Goal: Task Accomplishment & Management: Complete application form

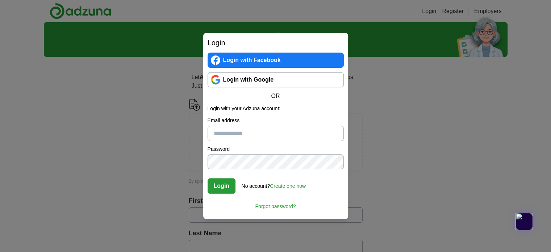
click at [283, 79] on link "Login with Google" at bounding box center [276, 79] width 136 height 15
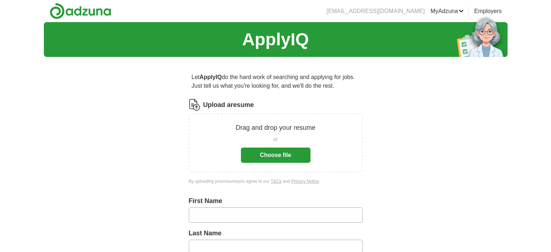
click at [278, 154] on button "Choose file" at bounding box center [276, 154] width 70 height 15
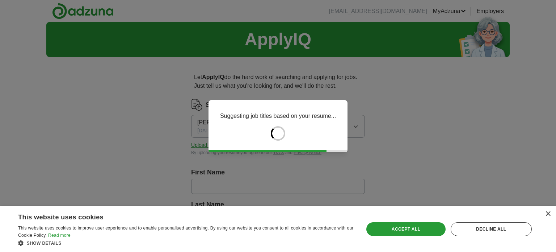
type input "********"
type input "**********"
